Goal: Complete application form

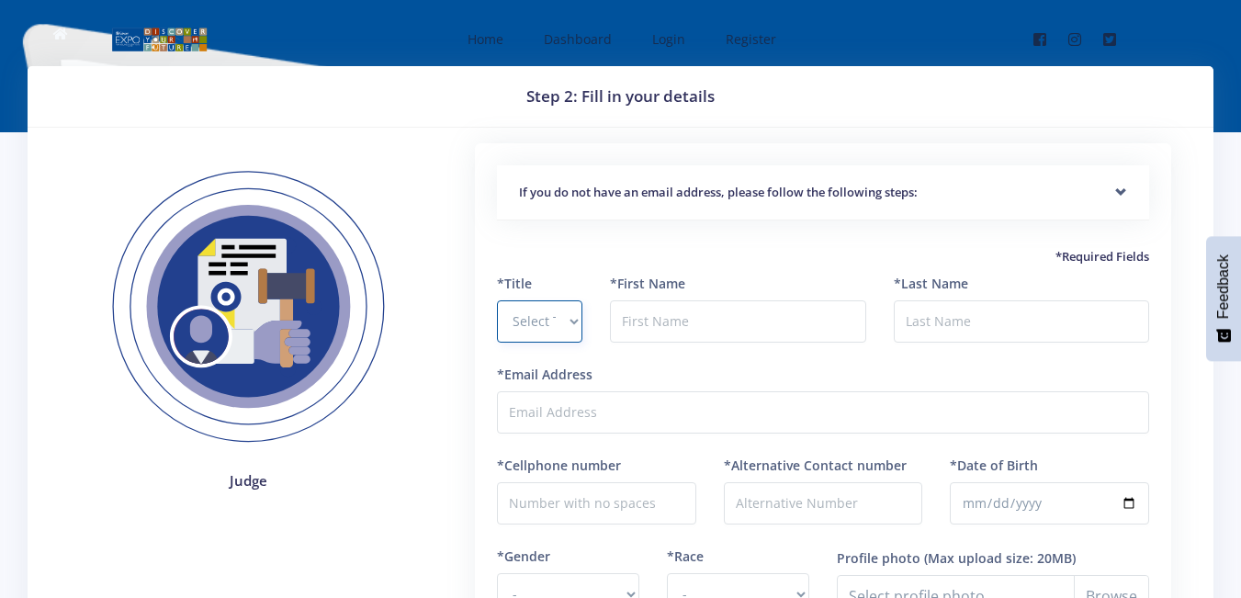
click at [542, 311] on select "Select Title Prof Dr Mr Mrs Ms Other" at bounding box center [539, 321] width 85 height 42
select select "Mr"
click at [497, 300] on select "Select Title Prof Dr Mr Mrs Ms Other" at bounding box center [539, 321] width 85 height 42
click at [671, 316] on input "text" at bounding box center [737, 321] width 255 height 42
type input "Thomas"
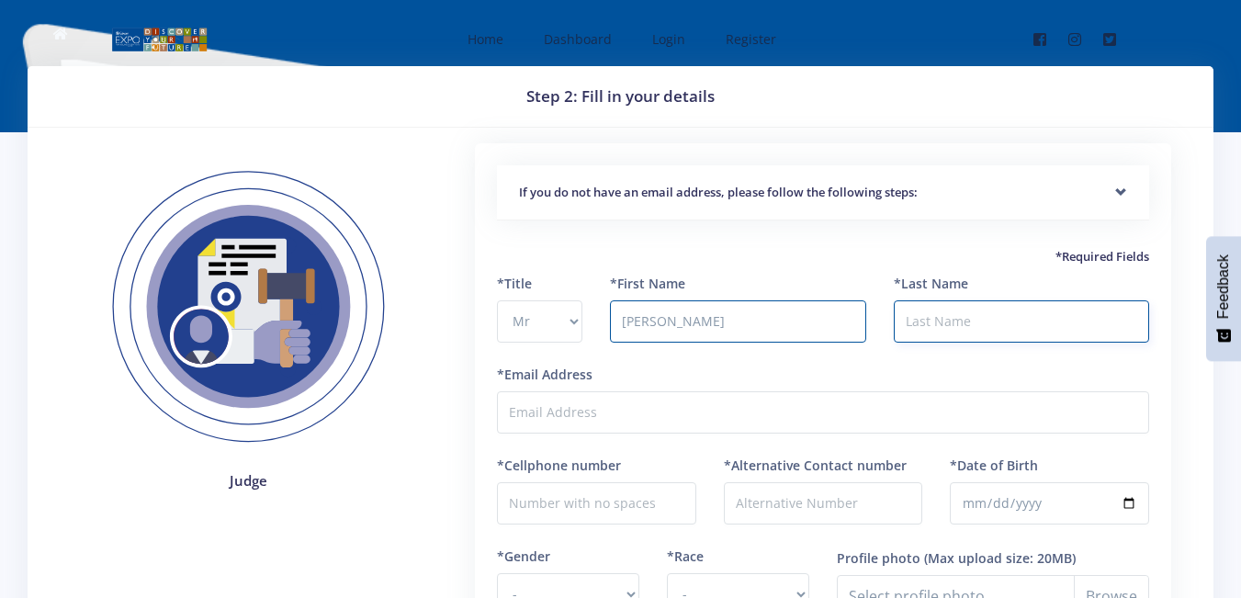
type input "Goreseb"
type input "0718796150"
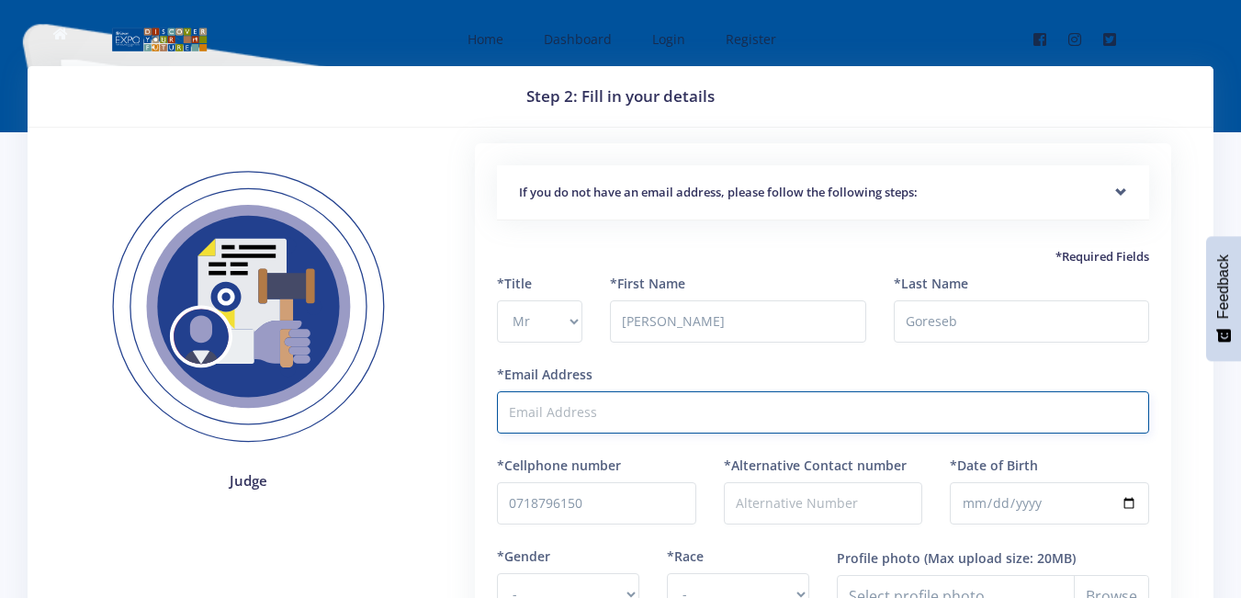
click at [687, 404] on input "*Email Address" at bounding box center [823, 412] width 652 height 42
type input "thomasmaseko34@gmail.com"
click at [788, 360] on div "*First Name Thomas" at bounding box center [737, 319] width 283 height 91
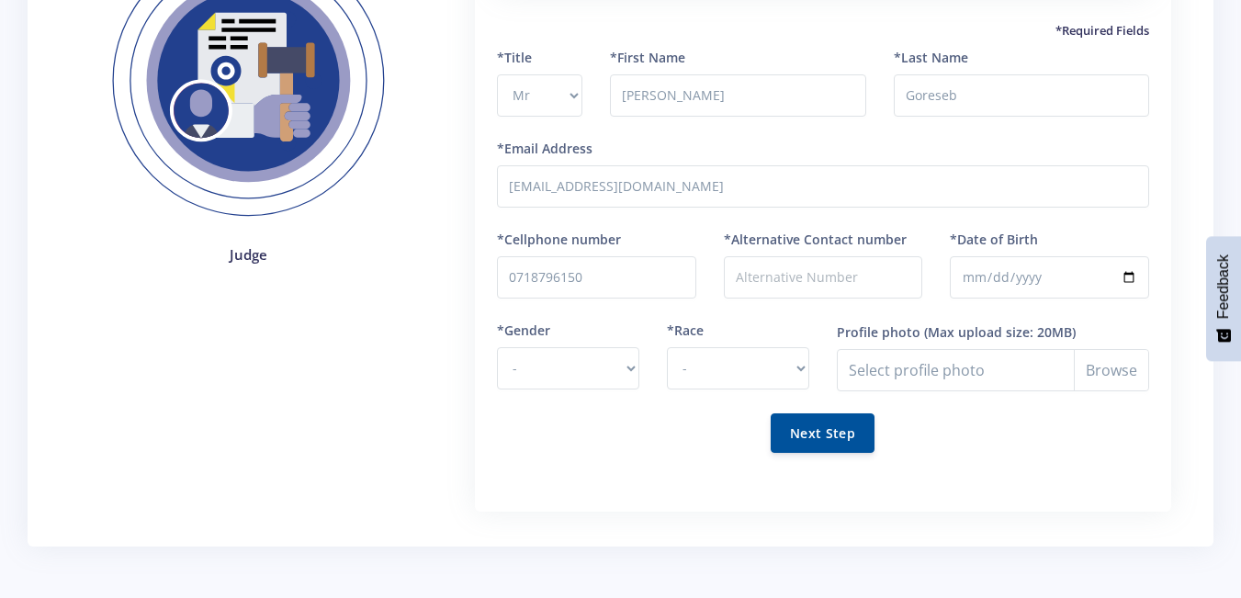
scroll to position [257, 0]
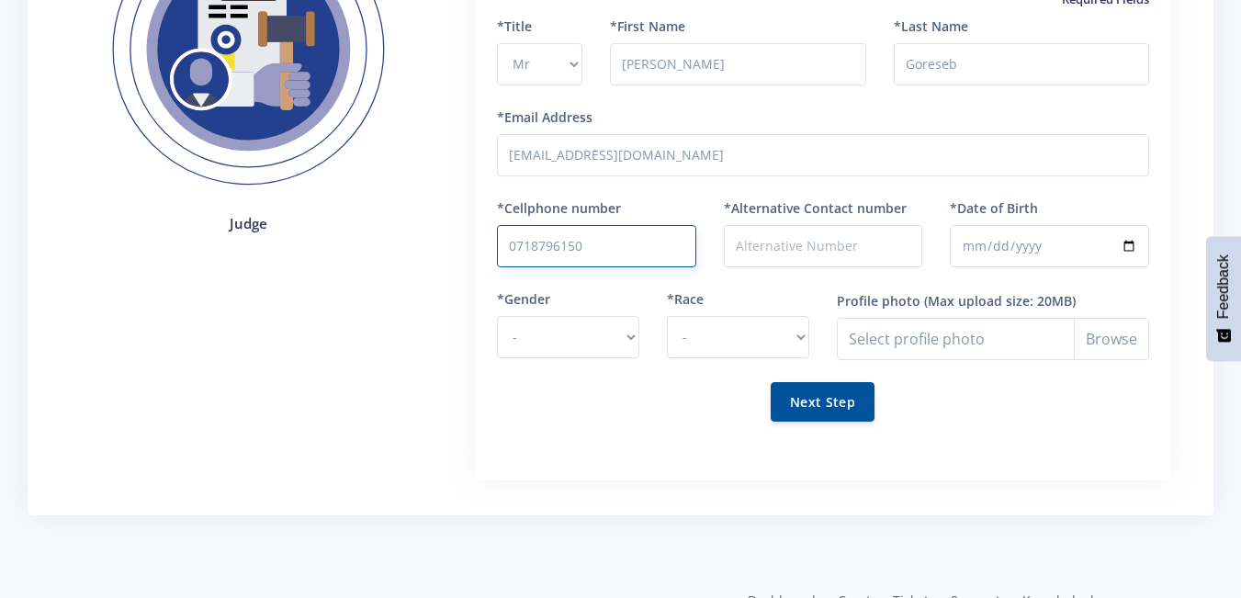
click at [648, 253] on input "0718796150" at bounding box center [596, 246] width 199 height 42
type input "0"
type input "0791771470"
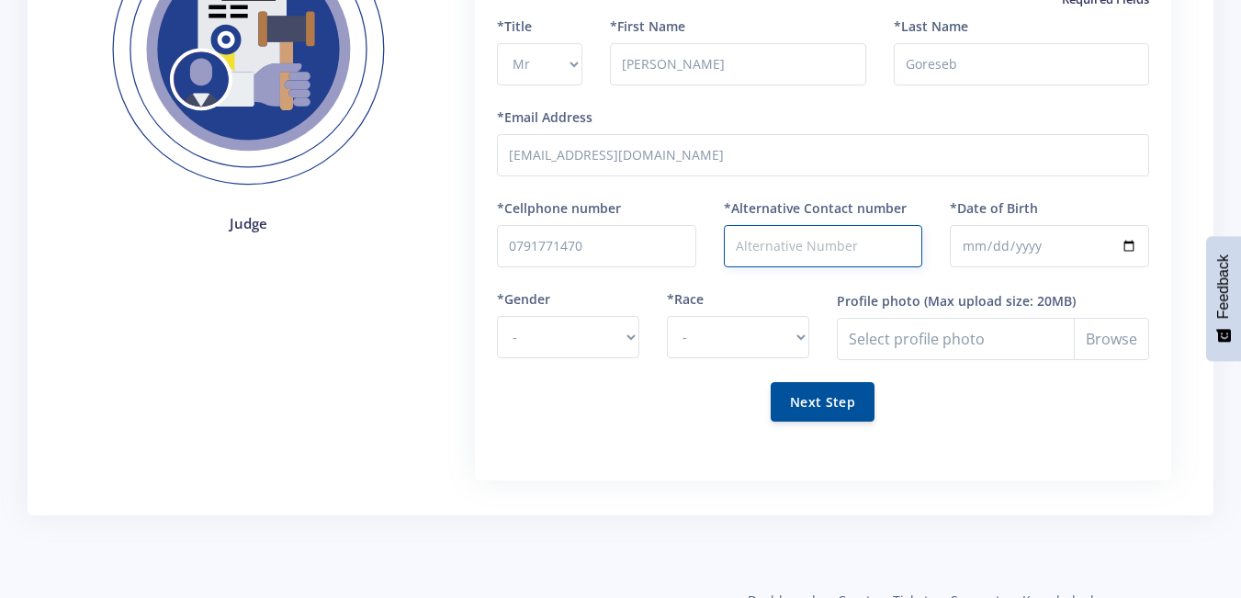
click at [764, 235] on input "*Alternative Contact number" at bounding box center [823, 246] width 199 height 42
type input "0649844554"
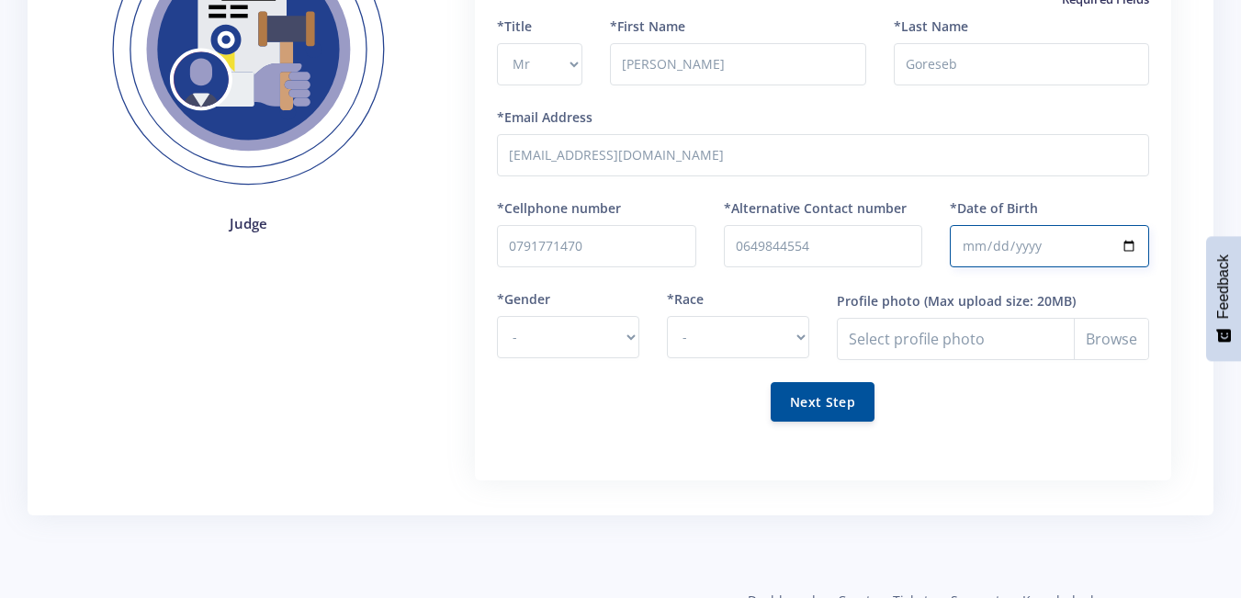
click at [1038, 241] on input "*Date of Birth" at bounding box center [1049, 246] width 199 height 42
click at [980, 241] on input "*Date of Birth" at bounding box center [1049, 246] width 199 height 42
click at [1131, 242] on input "*Date of Birth" at bounding box center [1049, 246] width 199 height 42
type input "1997-06-17"
click at [582, 347] on select "- Male Female" at bounding box center [568, 337] width 142 height 42
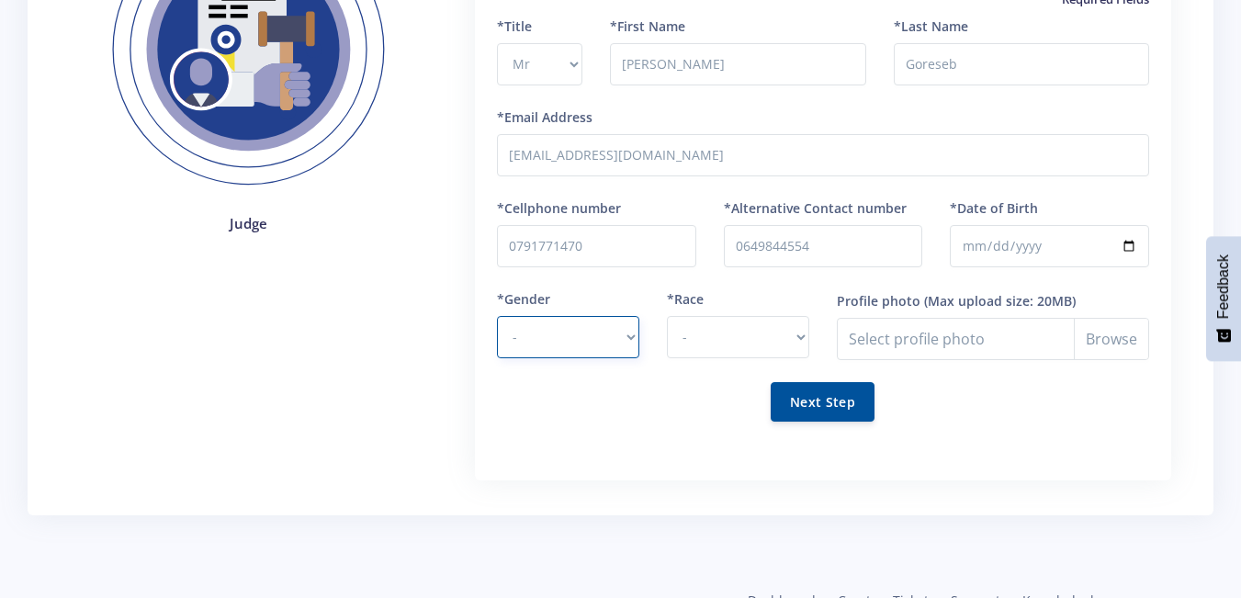
select select "M"
click at [497, 316] on select "- Male Female" at bounding box center [568, 337] width 142 height 42
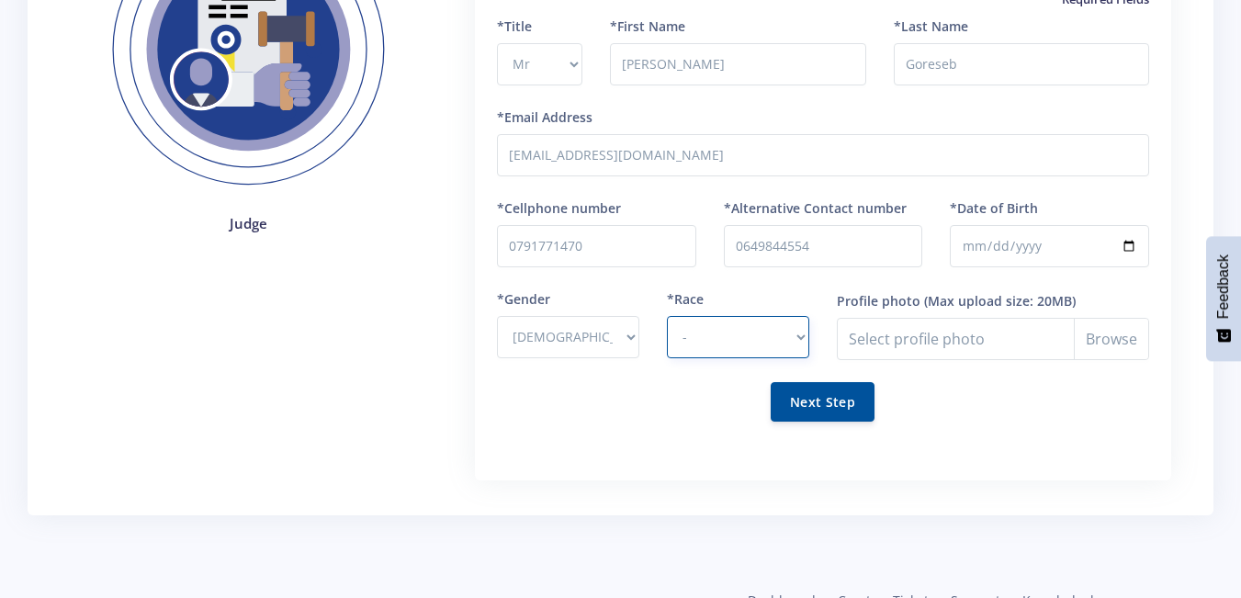
click at [717, 331] on select "- African Asian Coloured Indian White Other" at bounding box center [738, 337] width 142 height 42
select select "African"
click at [667, 316] on select "- African Asian Coloured Indian White Other" at bounding box center [738, 337] width 142 height 42
click at [844, 397] on button "Next Step" at bounding box center [823, 400] width 104 height 39
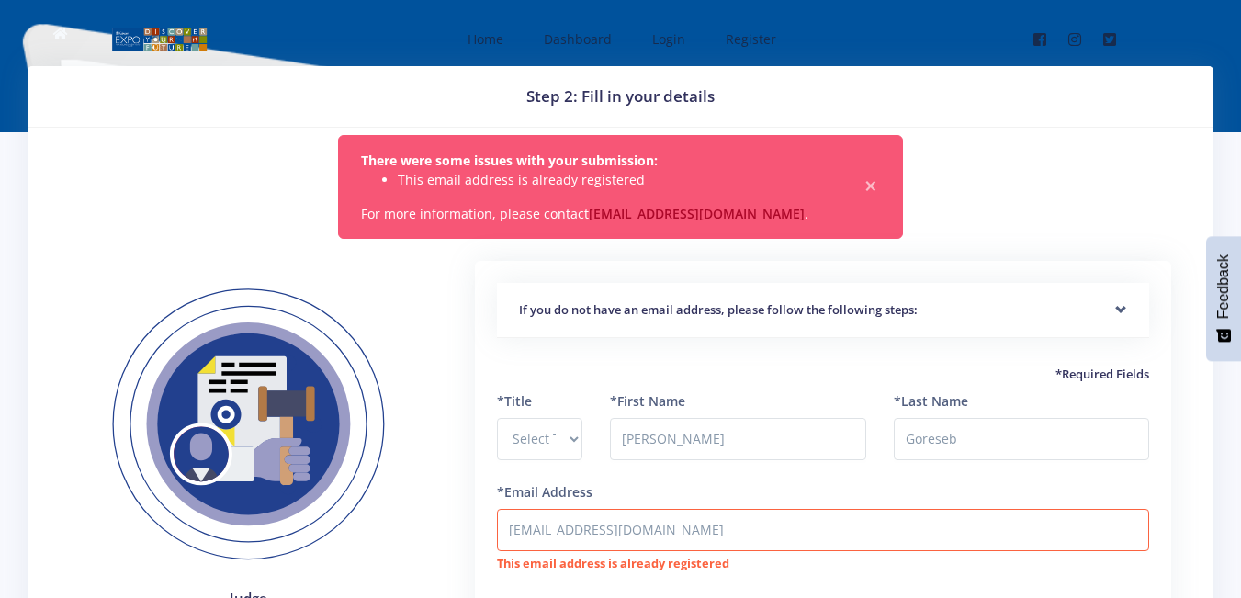
click at [844, 397] on div "*First Name [PERSON_NAME]" at bounding box center [737, 425] width 255 height 69
click at [585, 33] on span "Dashboard" at bounding box center [578, 38] width 68 height 17
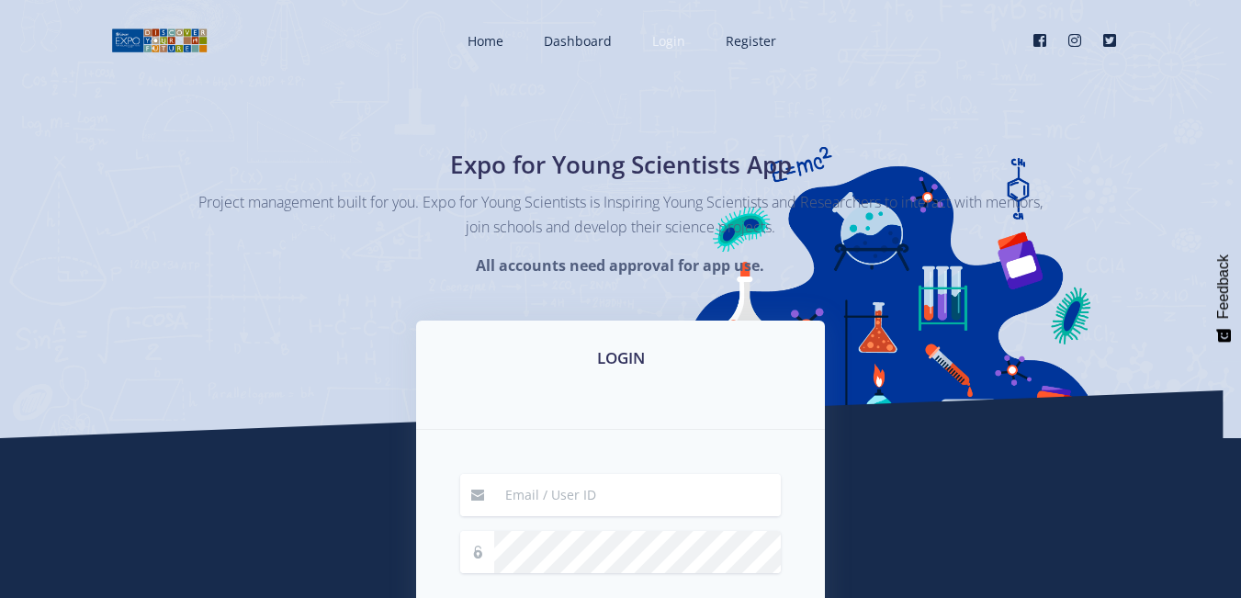
click at [658, 43] on span "Login" at bounding box center [668, 40] width 33 height 17
